Goal: Task Accomplishment & Management: Use online tool/utility

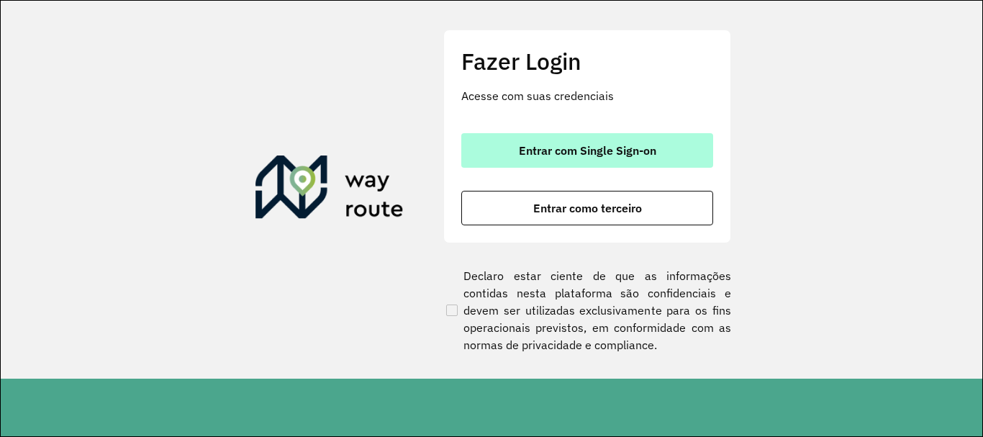
click at [662, 148] on button "Entrar com Single Sign-on" at bounding box center [587, 150] width 252 height 35
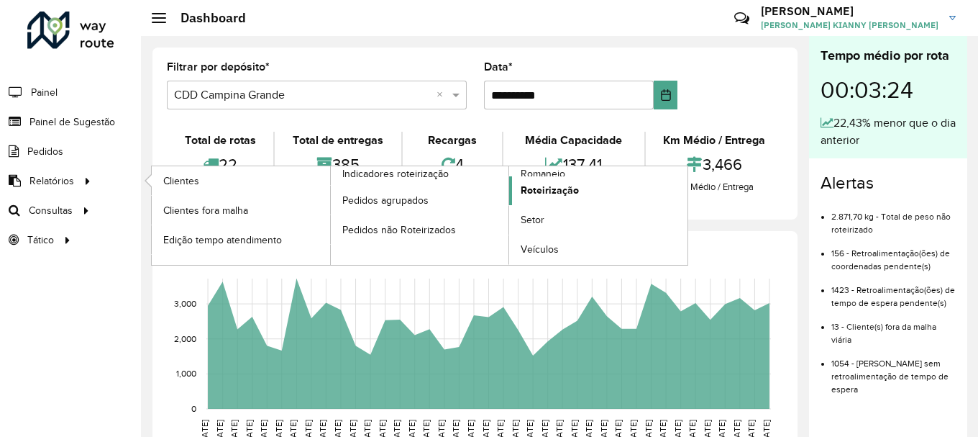
click at [551, 193] on span "Roteirização" at bounding box center [550, 190] width 58 height 15
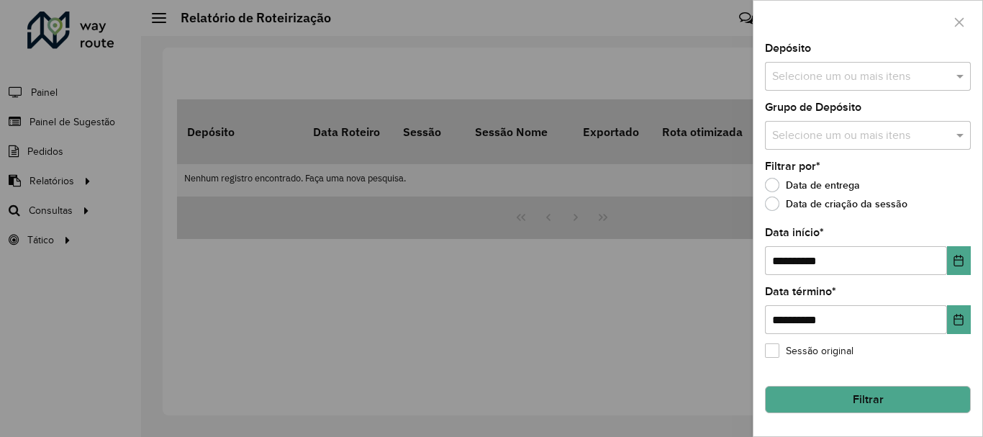
click at [498, 256] on div at bounding box center [491, 218] width 983 height 437
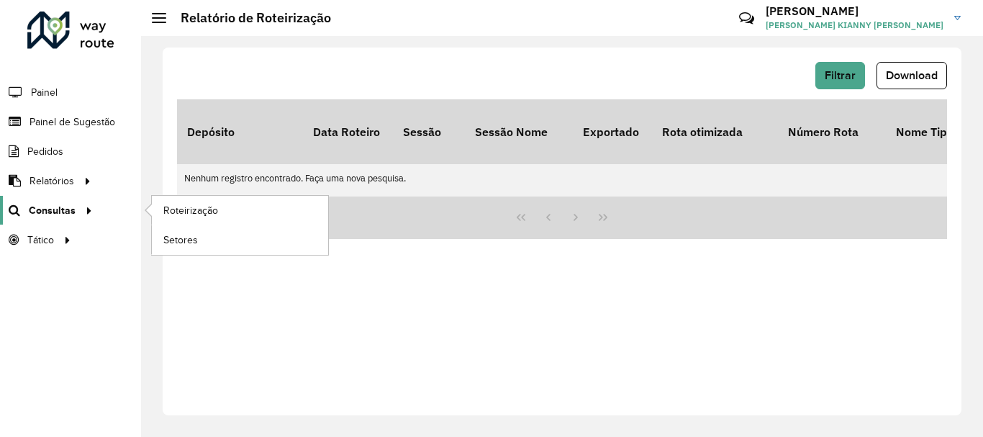
click at [76, 217] on div at bounding box center [87, 210] width 22 height 15
click at [214, 210] on span "Roteirização" at bounding box center [192, 210] width 58 height 15
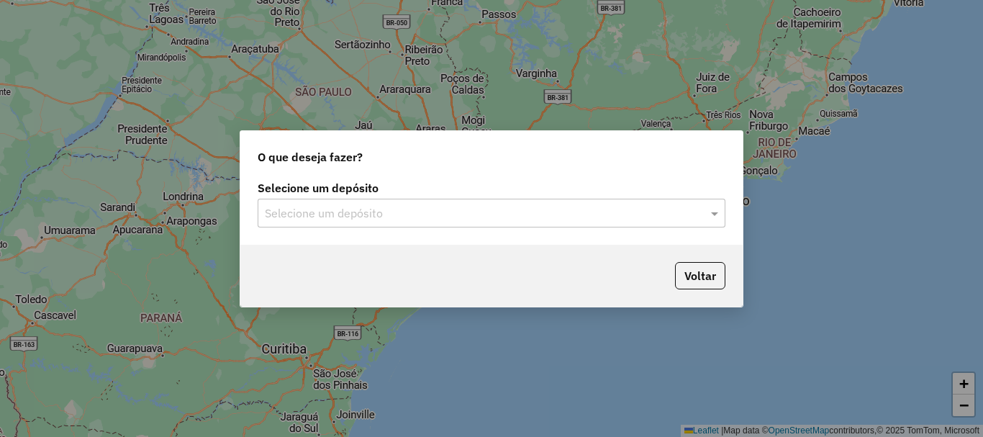
click at [497, 205] on input "text" at bounding box center [477, 213] width 424 height 17
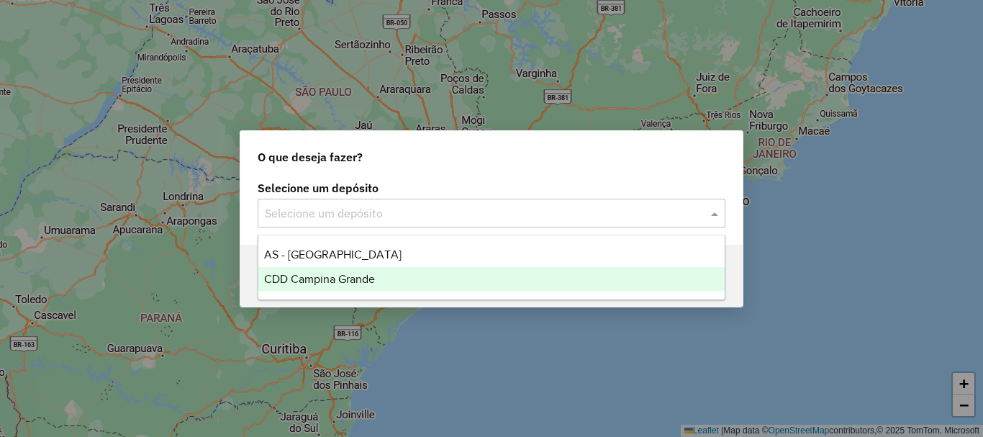
click at [429, 269] on div "CDD Campina Grande" at bounding box center [491, 279] width 466 height 24
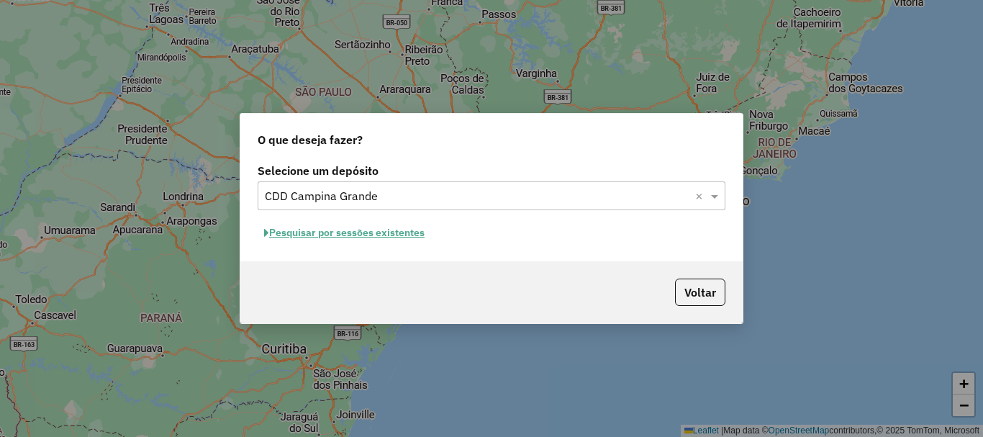
click at [393, 227] on button "Pesquisar por sessões existentes" at bounding box center [344, 233] width 173 height 22
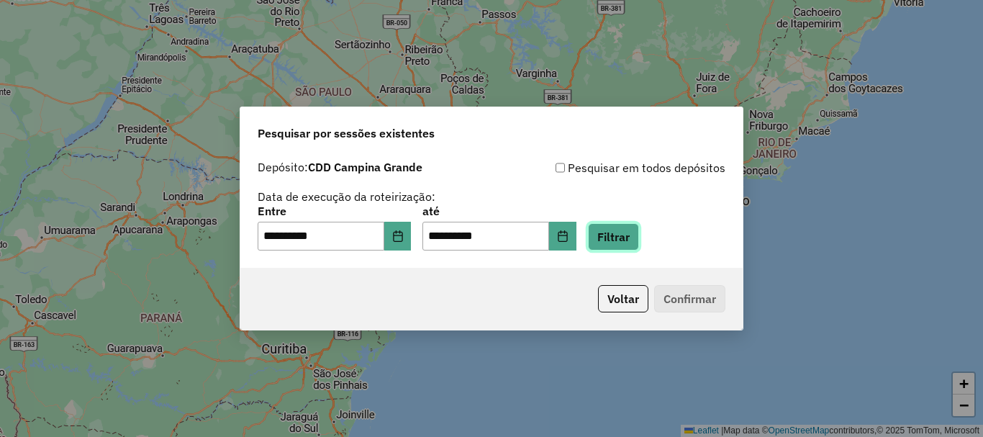
click at [639, 235] on button "Filtrar" at bounding box center [613, 236] width 51 height 27
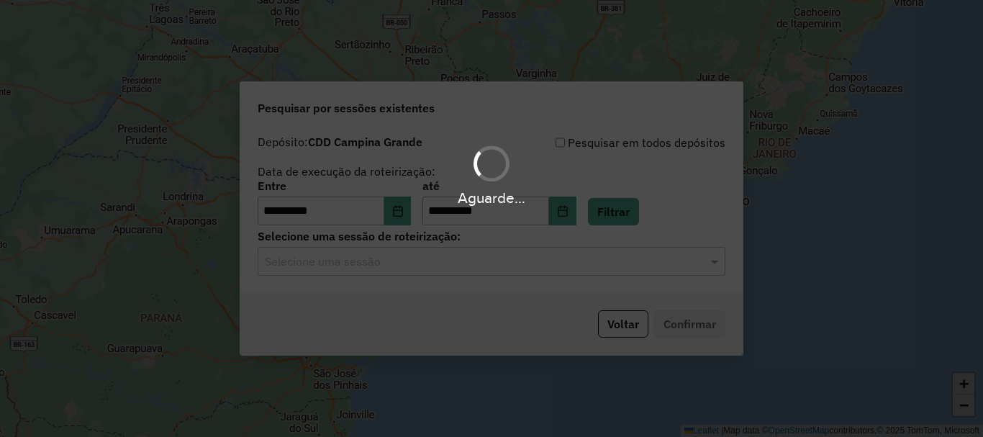
click at [543, 273] on div "Aguarde..." at bounding box center [491, 218] width 983 height 437
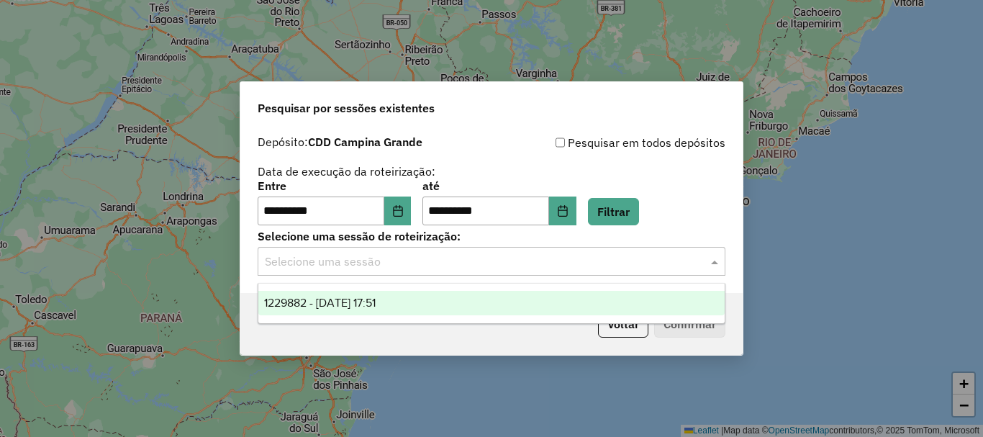
click at [580, 268] on input "text" at bounding box center [477, 261] width 424 height 17
click at [530, 296] on div "1229882 - 15/08/2025 17:51" at bounding box center [491, 303] width 466 height 24
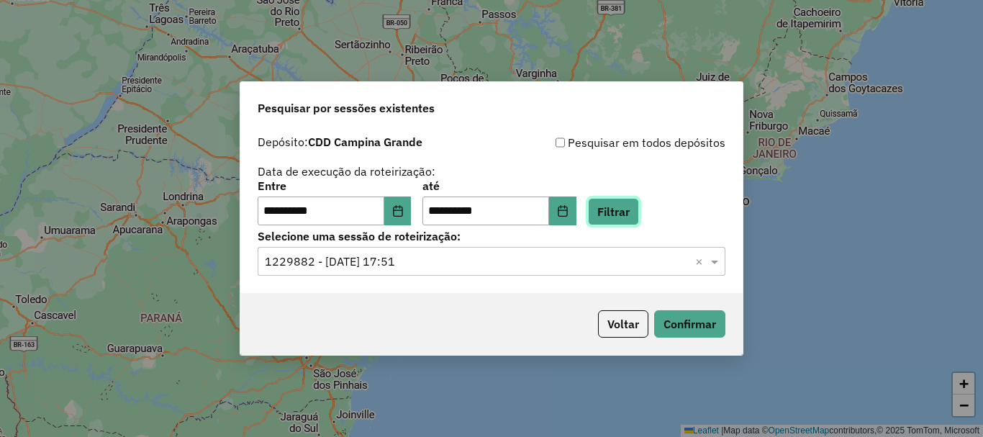
click at [615, 222] on button "Filtrar" at bounding box center [613, 211] width 51 height 27
